Goal: Check status: Check status

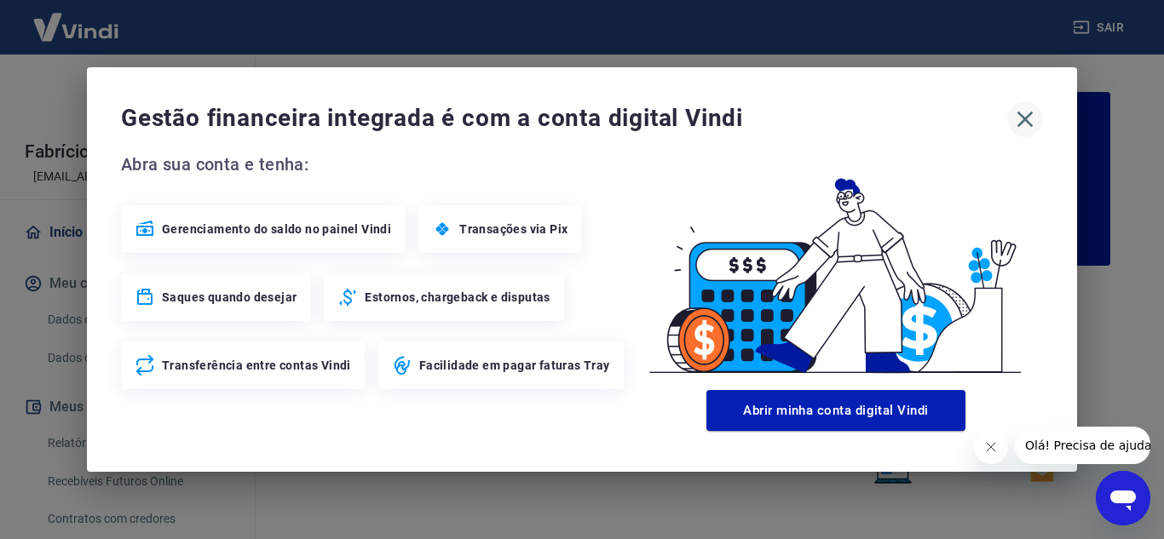
click at [1036, 126] on icon "button" at bounding box center [1024, 119] width 27 height 27
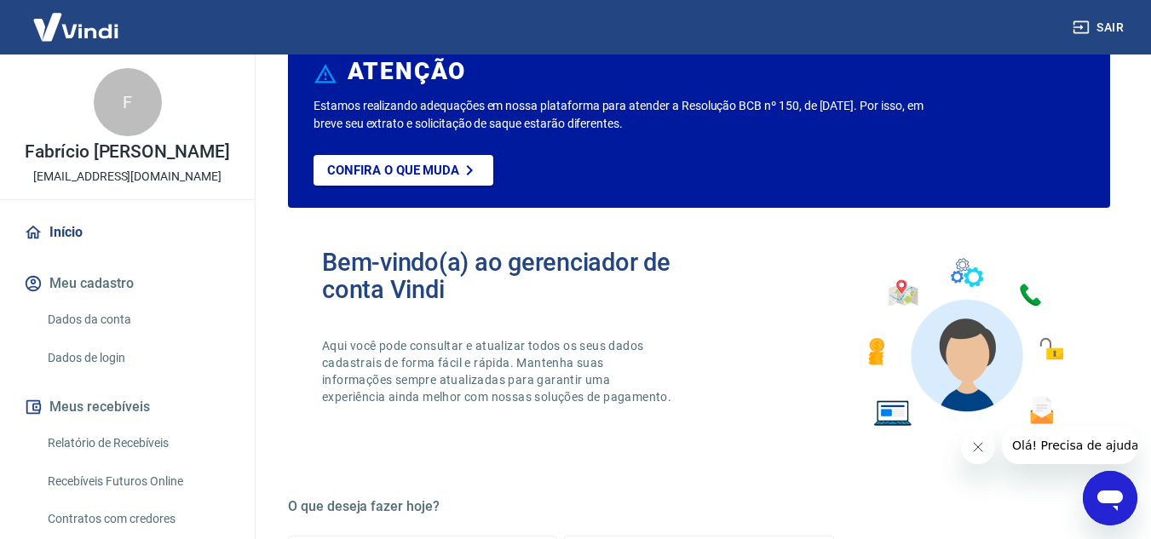
scroll to position [170, 0]
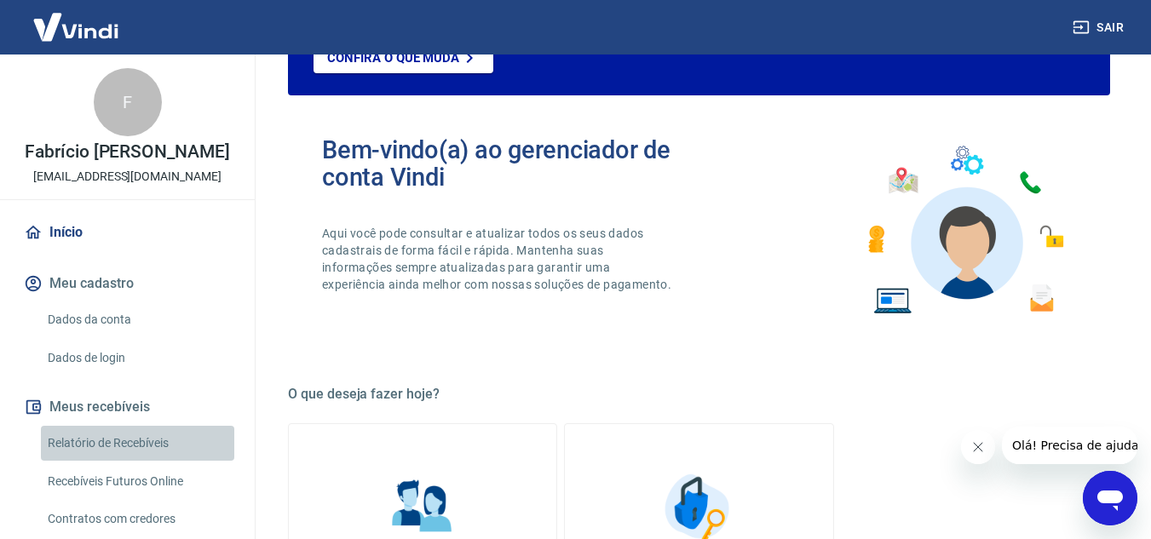
click at [153, 453] on link "Relatório de Recebíveis" at bounding box center [137, 443] width 193 height 35
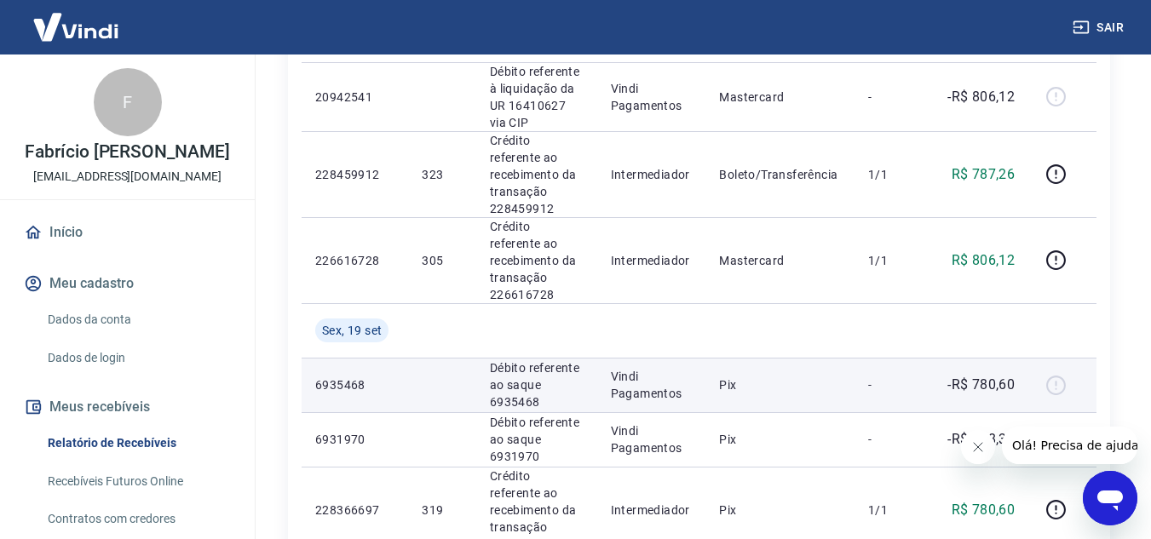
scroll to position [426, 0]
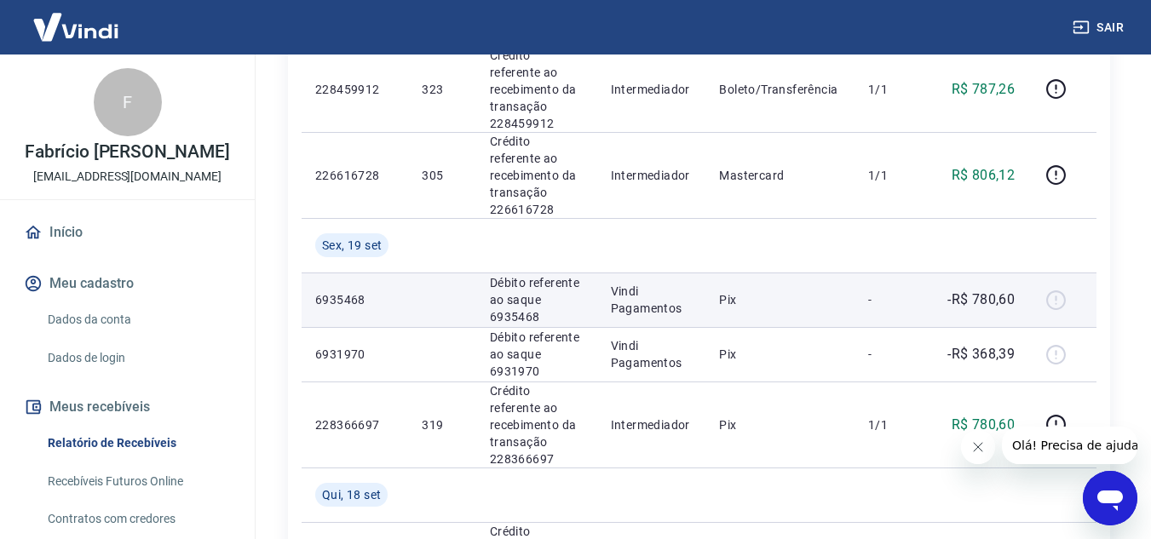
click at [1064, 286] on div at bounding box center [1062, 299] width 41 height 27
click at [951, 290] on p "-R$ 780,60" at bounding box center [981, 300] width 67 height 20
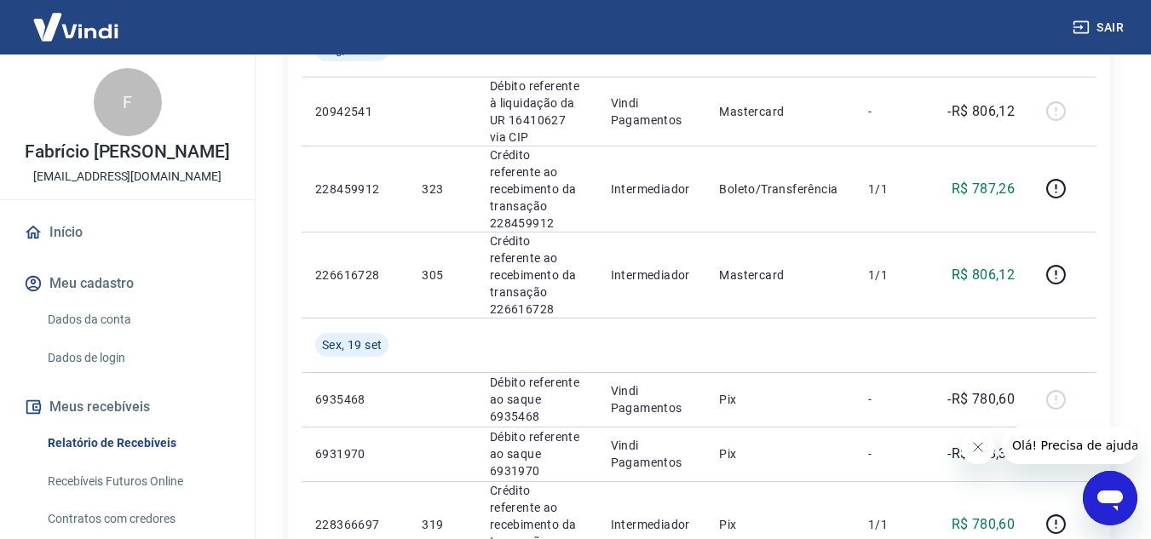
scroll to position [85, 0]
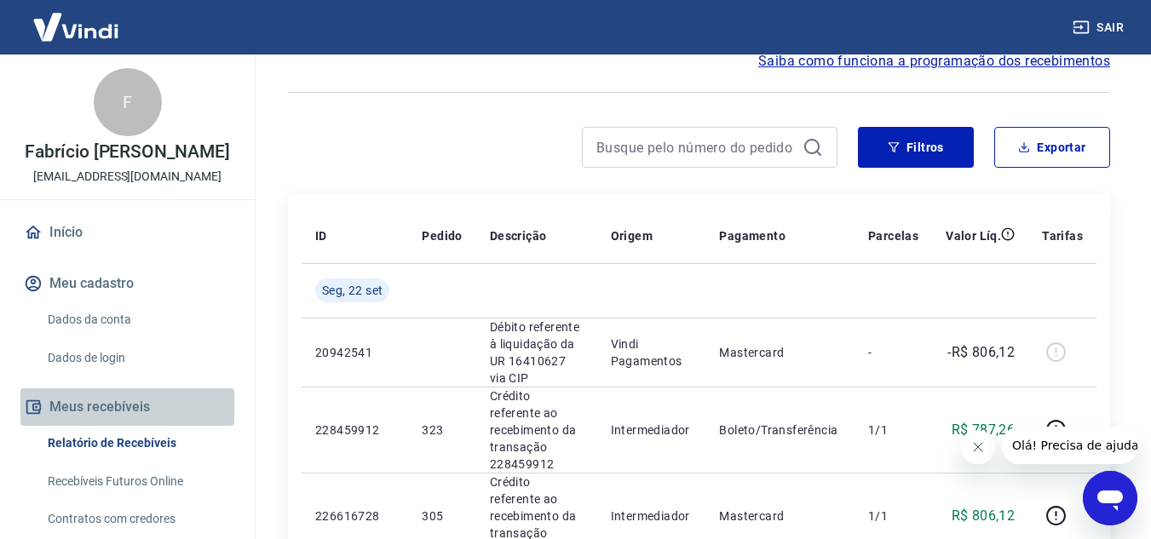
click at [128, 426] on button "Meus recebíveis" at bounding box center [127, 407] width 214 height 37
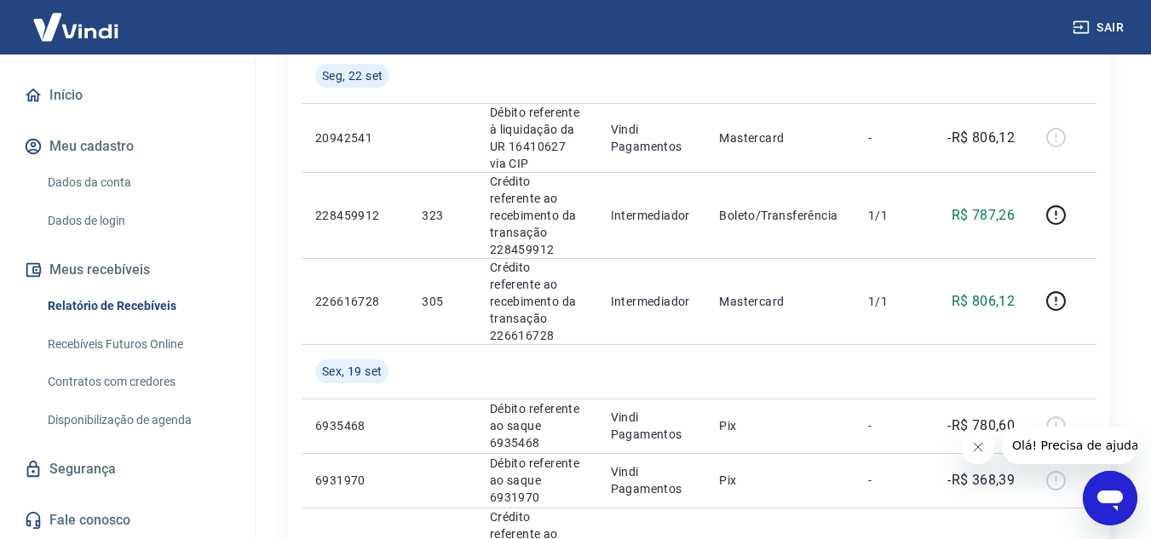
scroll to position [511, 0]
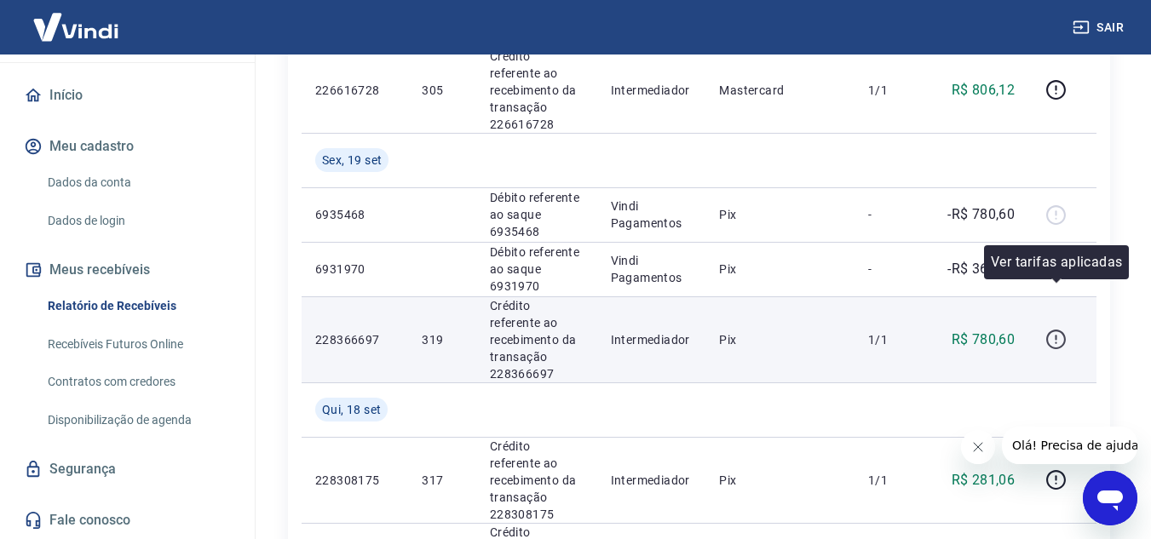
click at [1057, 335] on icon "button" at bounding box center [1056, 337] width 2 height 5
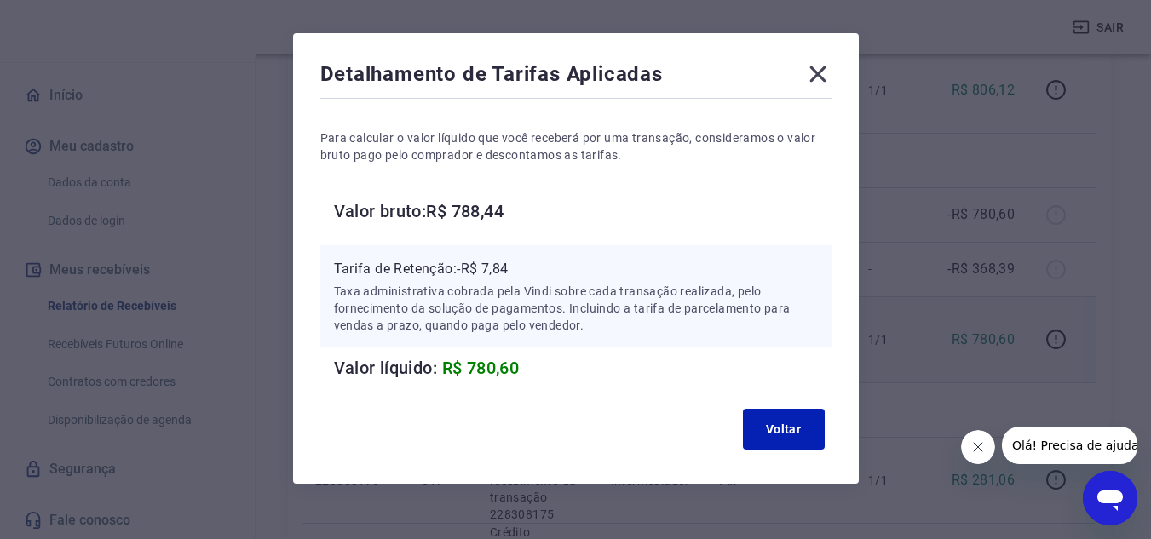
scroll to position [75, 0]
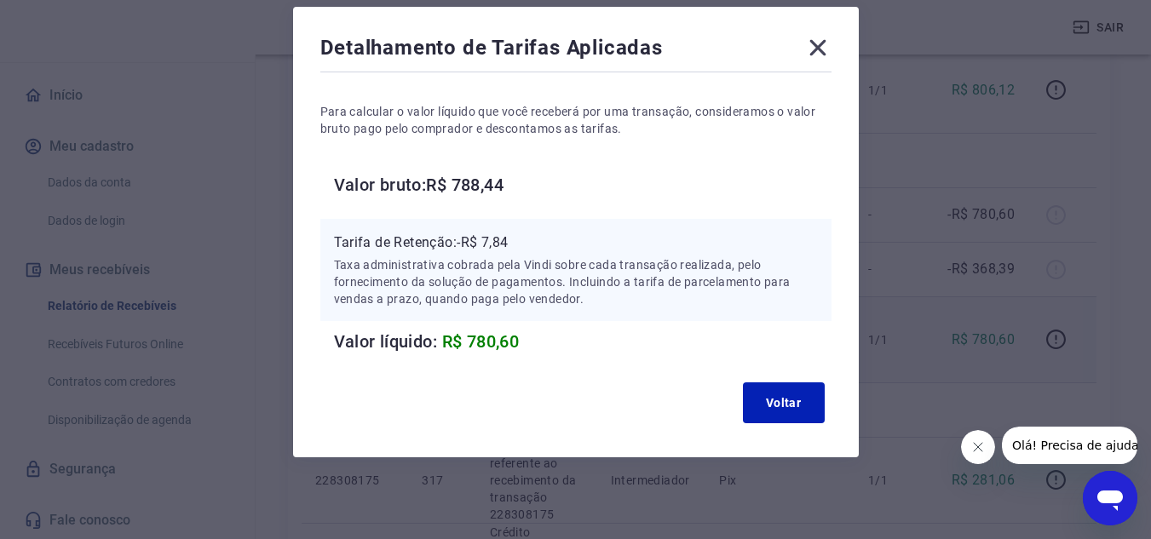
click at [813, 55] on icon at bounding box center [817, 47] width 27 height 27
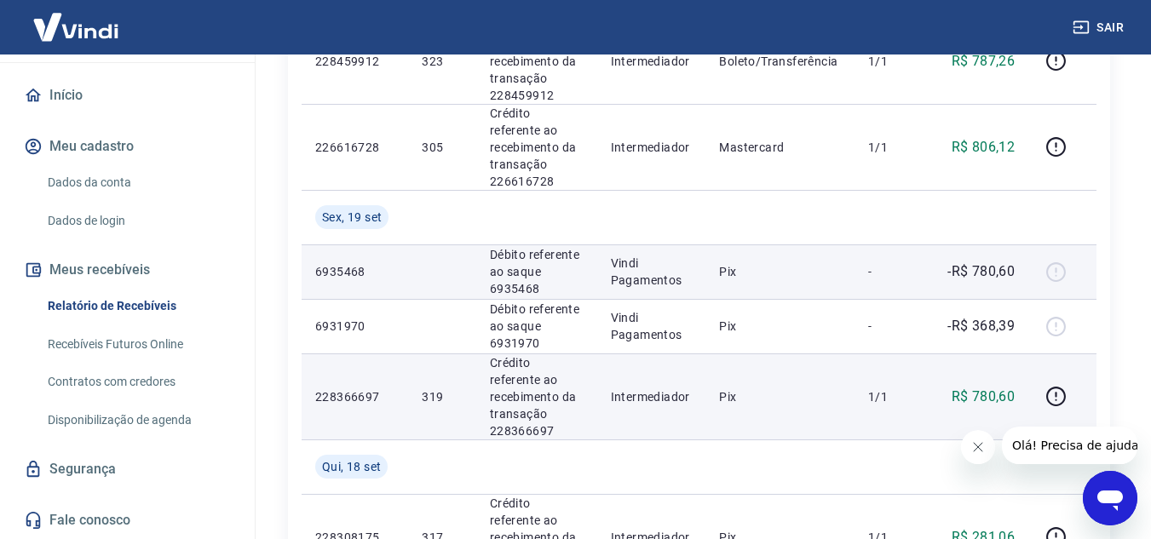
scroll to position [426, 0]
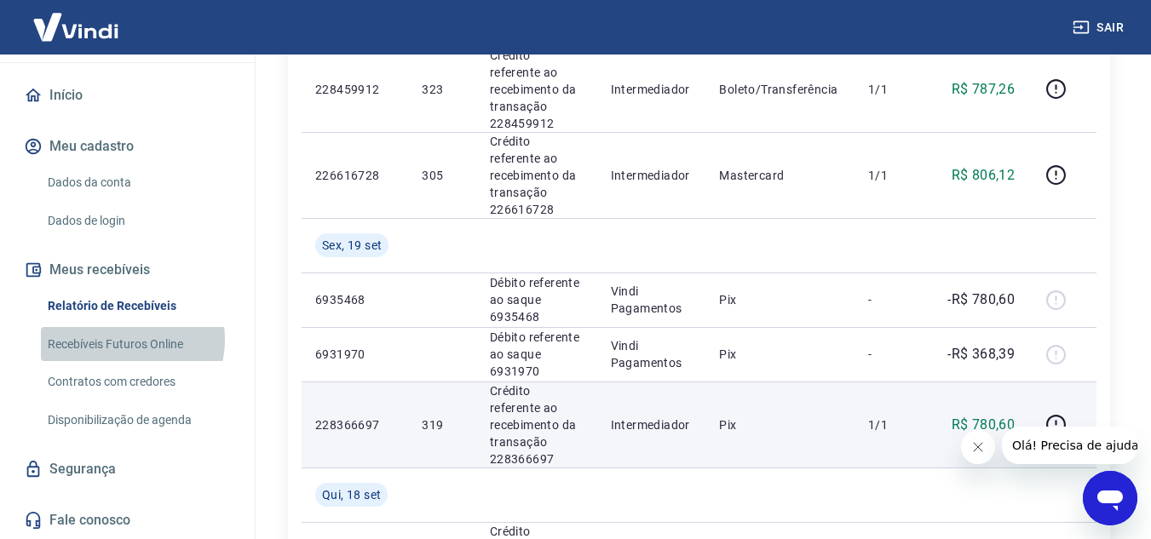
click at [116, 339] on link "Recebíveis Futuros Online" at bounding box center [137, 344] width 193 height 35
